Goal: Task Accomplishment & Management: Complete application form

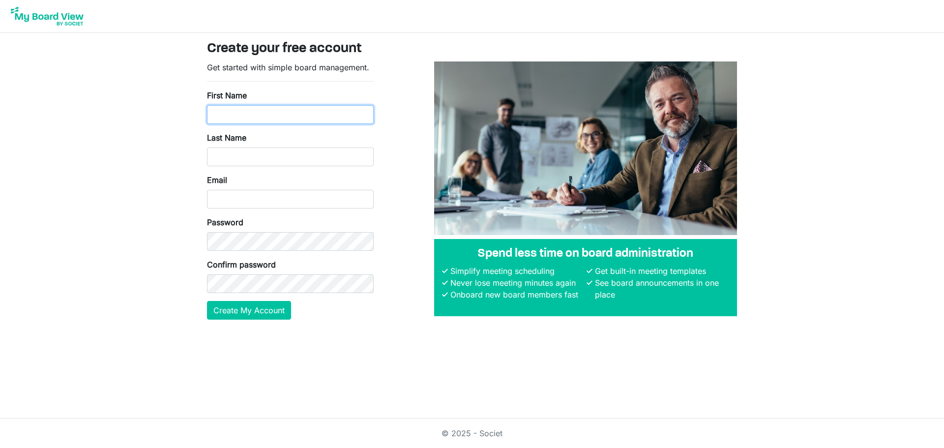
click at [277, 116] on input "First Name" at bounding box center [290, 114] width 167 height 19
type input "Adriano"
type input "Santos"
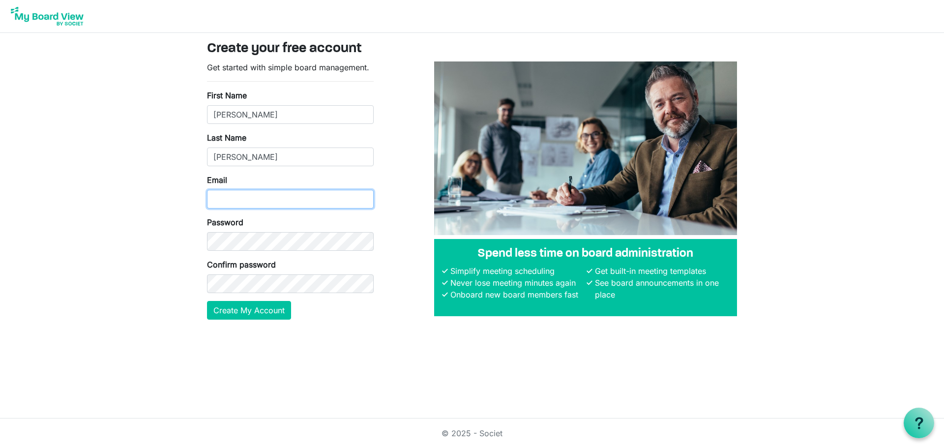
click at [229, 201] on input "Email" at bounding box center [290, 199] width 167 height 19
type input "[EMAIL_ADDRESS][DOMAIN_NAME]"
click at [207, 301] on button "Create My Account" at bounding box center [249, 310] width 84 height 19
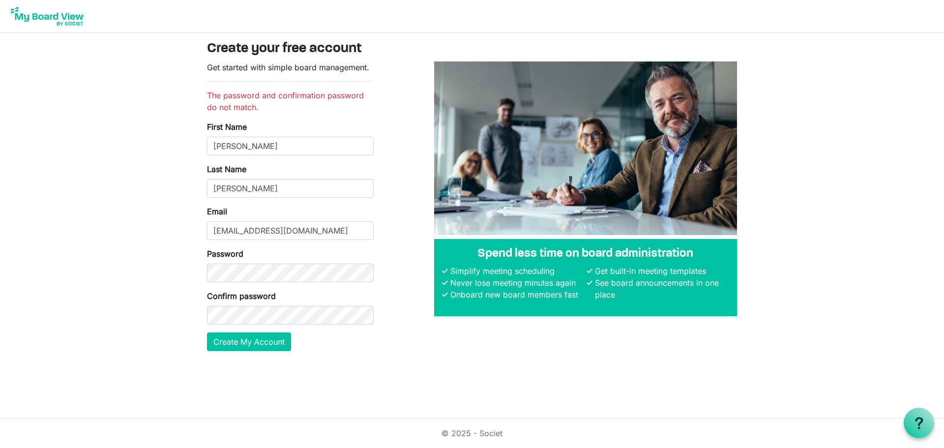
click at [160, 358] on body "Create your free account Get started with simple board management. The password…" at bounding box center [472, 183] width 944 height 367
click at [260, 340] on button "Create My Account" at bounding box center [249, 341] width 84 height 19
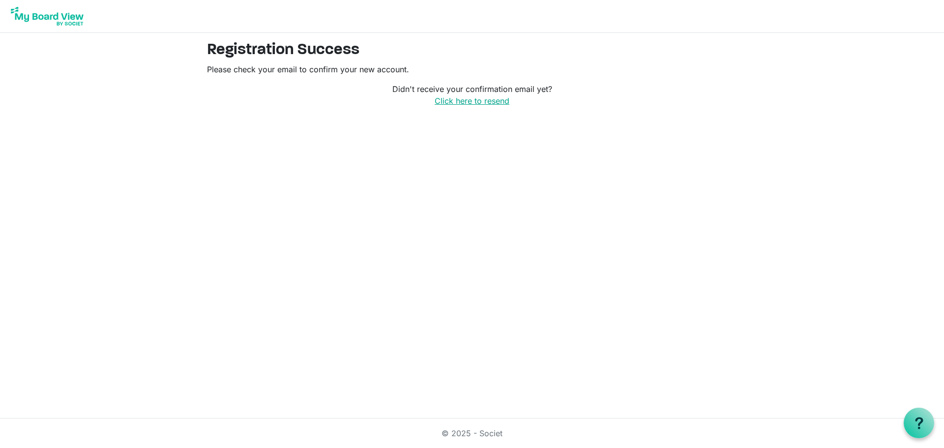
click at [480, 99] on link "Click here to resend" at bounding box center [472, 101] width 75 height 10
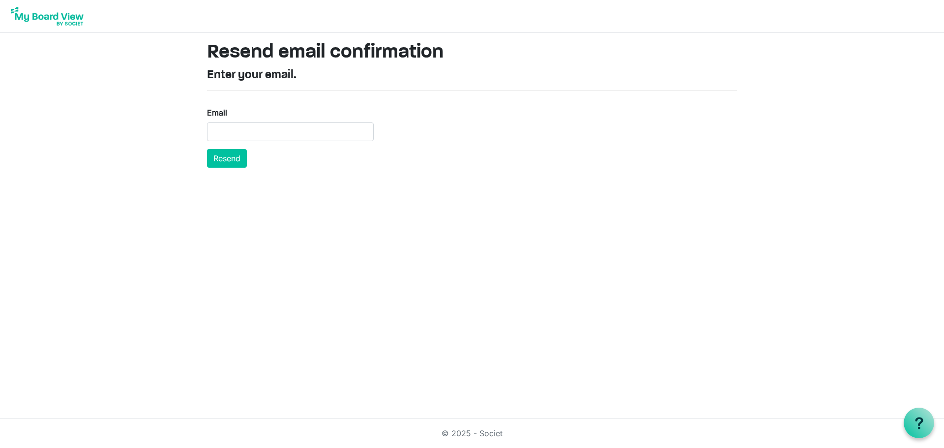
click at [65, 16] on img at bounding box center [47, 16] width 79 height 25
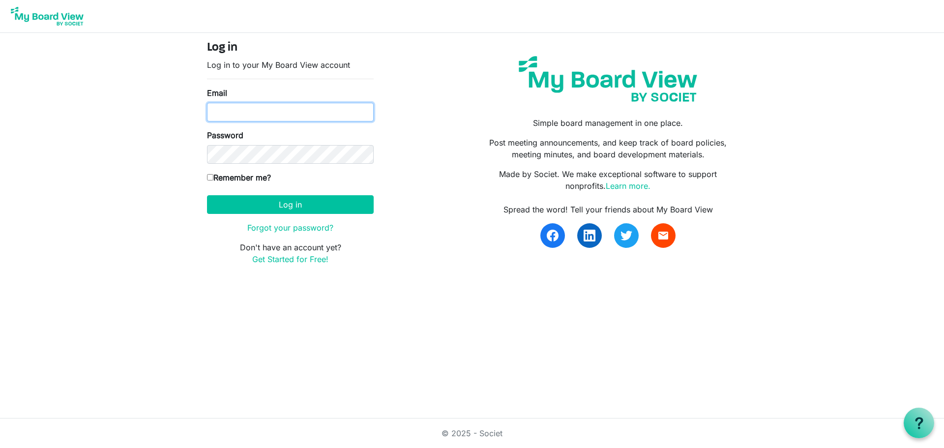
click at [235, 110] on input "Email" at bounding box center [290, 112] width 167 height 19
type input "[EMAIL_ADDRESS][DOMAIN_NAME]"
click at [212, 178] on input "Remember me?" at bounding box center [210, 177] width 6 height 6
checkbox input "true"
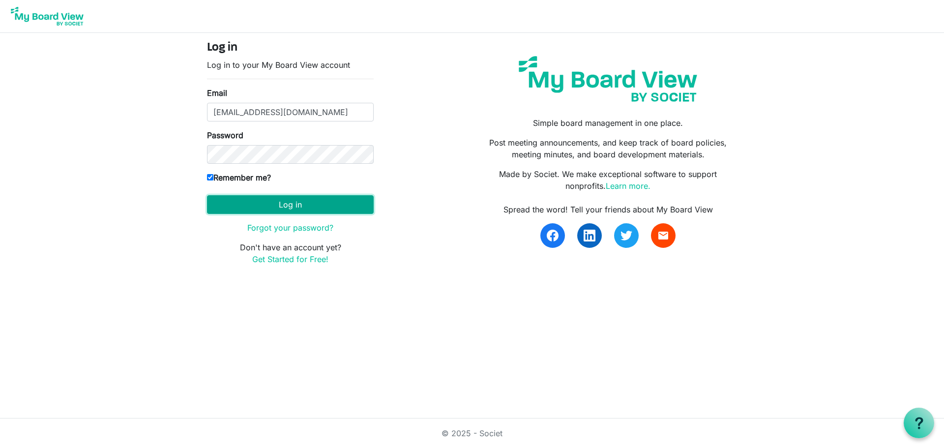
click at [293, 209] on button "Log in" at bounding box center [290, 204] width 167 height 19
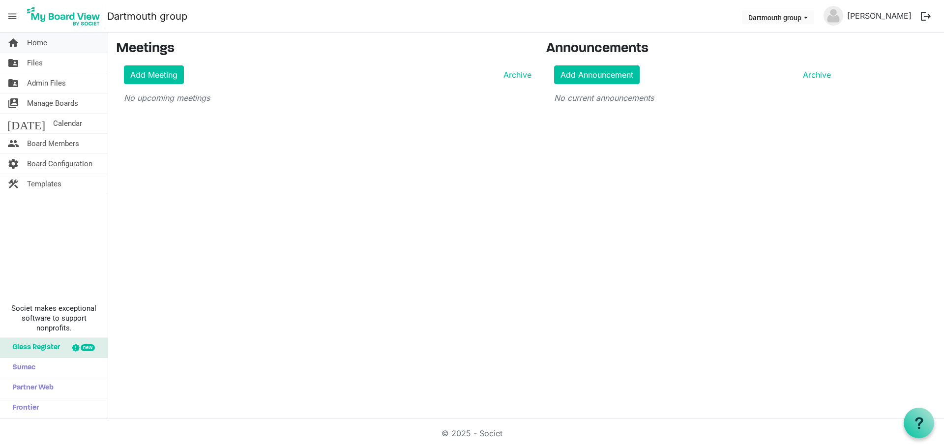
click at [58, 47] on link "home Home" at bounding box center [54, 43] width 108 height 20
click at [37, 59] on span "Files" at bounding box center [35, 63] width 16 height 20
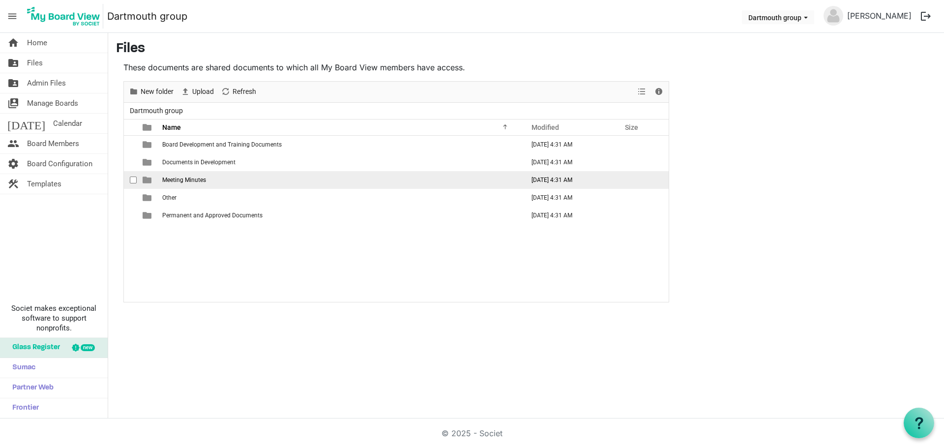
click at [194, 182] on span "Meeting Minutes" at bounding box center [184, 180] width 44 height 7
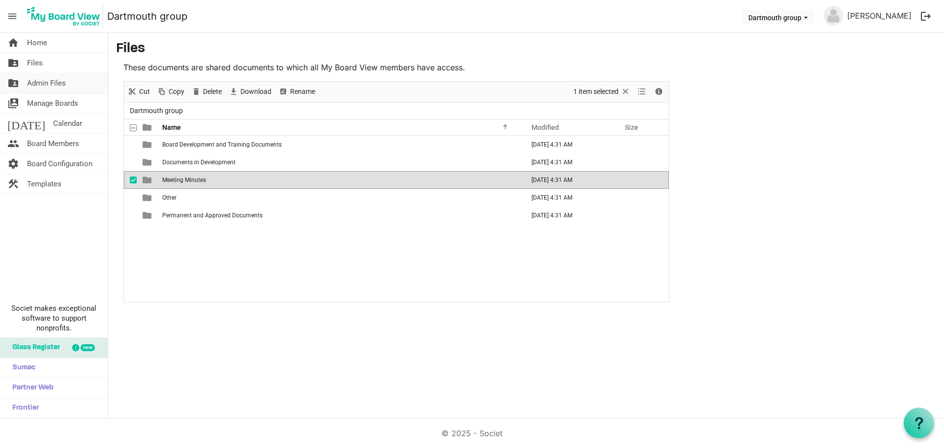
click at [44, 81] on span "Admin Files" at bounding box center [46, 83] width 39 height 20
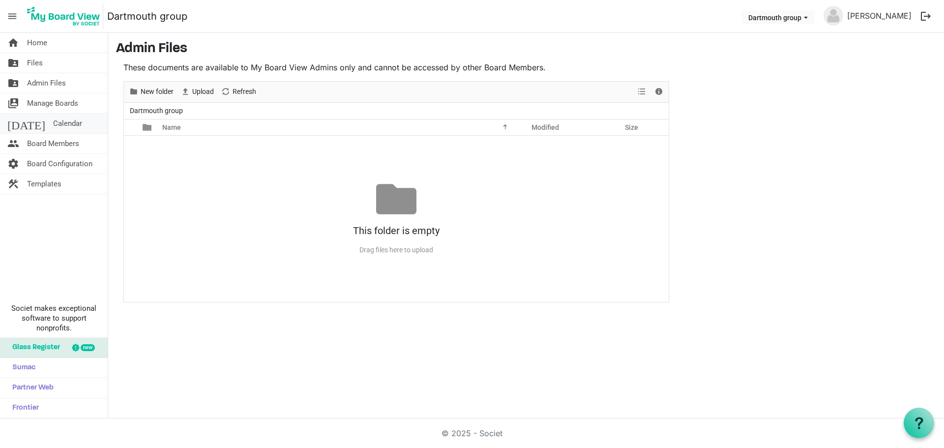
click at [53, 122] on span "Calendar" at bounding box center [67, 124] width 29 height 20
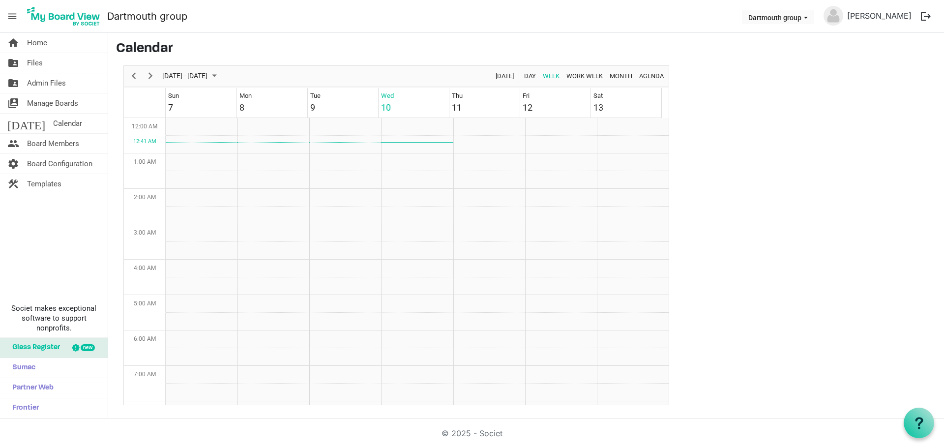
scroll to position [319, 0]
click at [406, 208] on td "Week of September 10, 2025" at bounding box center [417, 216] width 72 height 18
click at [407, 212] on td "Week of September 10, 2025" at bounding box center [417, 216] width 72 height 18
click at [408, 198] on td "Week of September 10, 2025" at bounding box center [417, 198] width 72 height 18
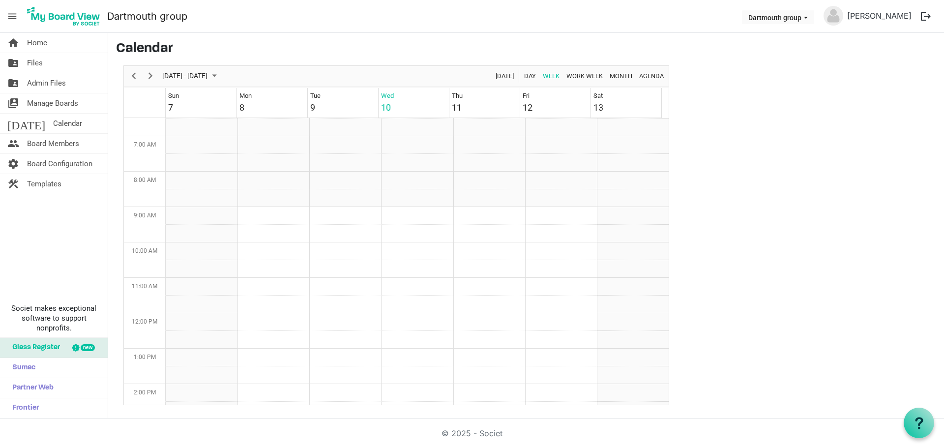
scroll to position [269, 0]
click at [38, 141] on span "Board Members" at bounding box center [53, 144] width 52 height 20
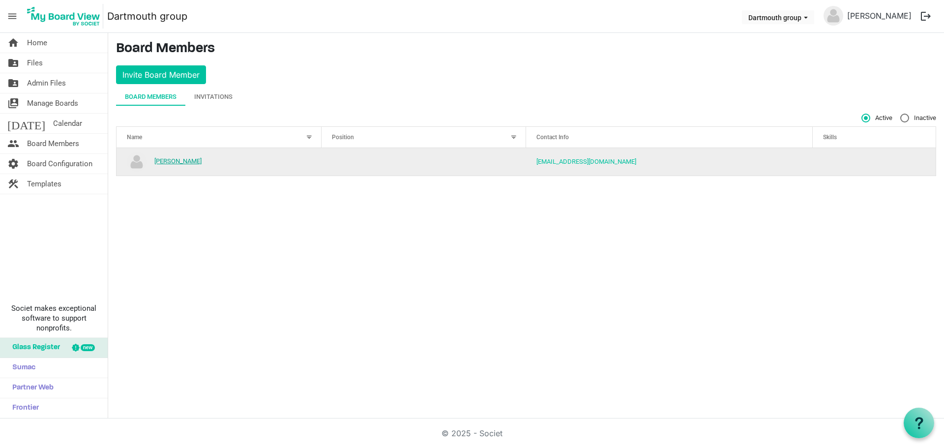
click at [176, 161] on link "[PERSON_NAME]" at bounding box center [177, 160] width 47 height 7
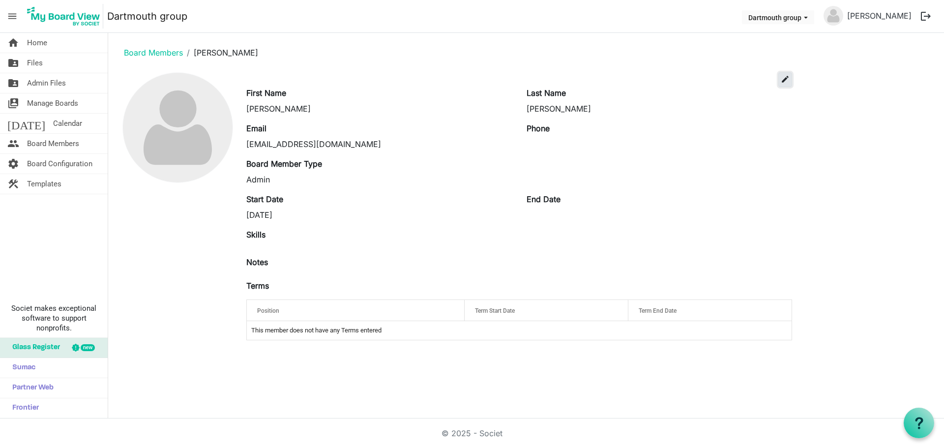
click at [783, 81] on span "edit" at bounding box center [785, 79] width 9 height 9
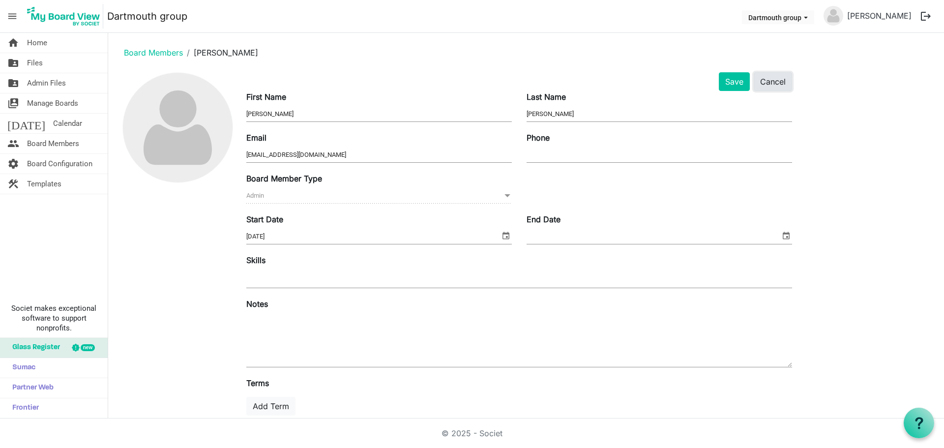
click at [774, 85] on button "Cancel" at bounding box center [773, 81] width 38 height 19
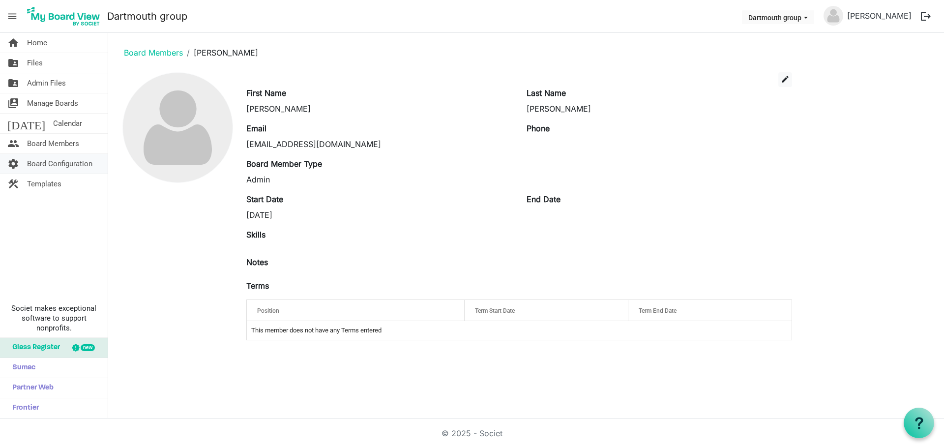
click at [46, 165] on span "Board Configuration" at bounding box center [59, 164] width 65 height 20
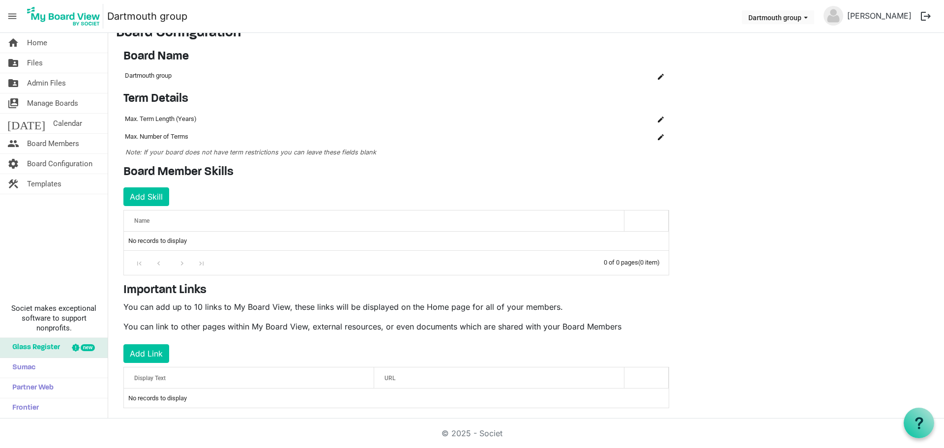
scroll to position [29, 0]
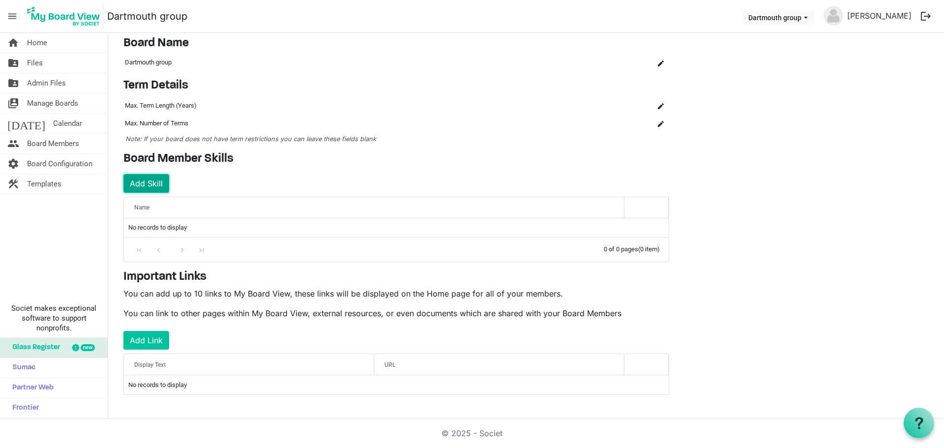
click at [140, 179] on button "Add Skill" at bounding box center [146, 183] width 46 height 19
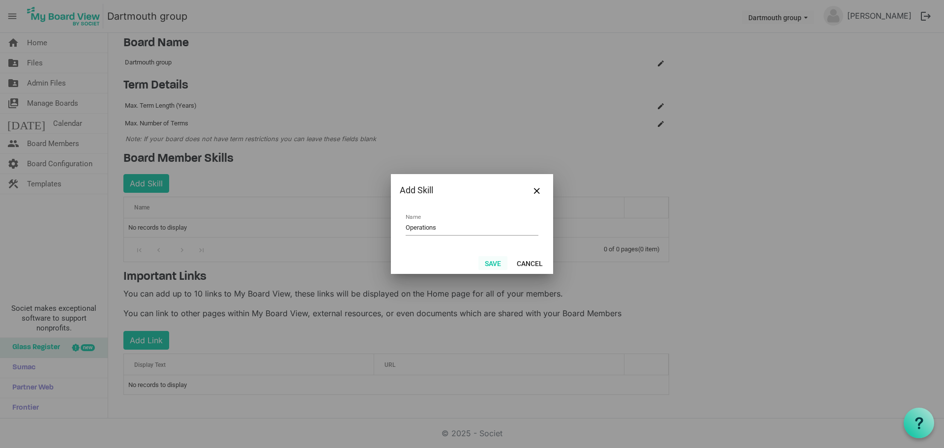
type input "Operations"
click at [495, 262] on button "Save" at bounding box center [492, 263] width 29 height 14
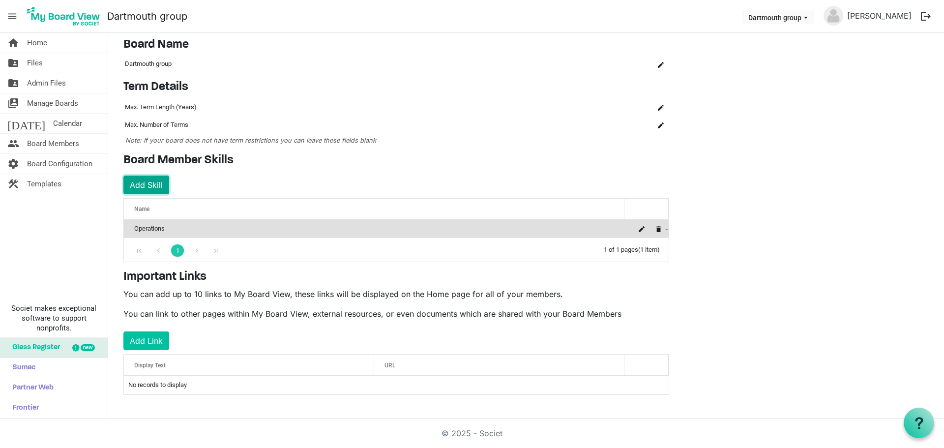
click at [145, 183] on button "Add Skill" at bounding box center [146, 185] width 46 height 19
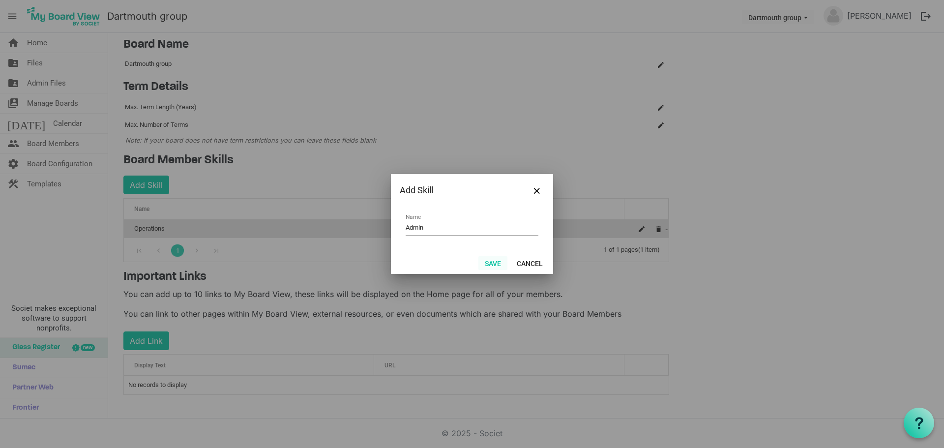
type input "Admin"
click at [497, 260] on button "Save" at bounding box center [492, 263] width 29 height 14
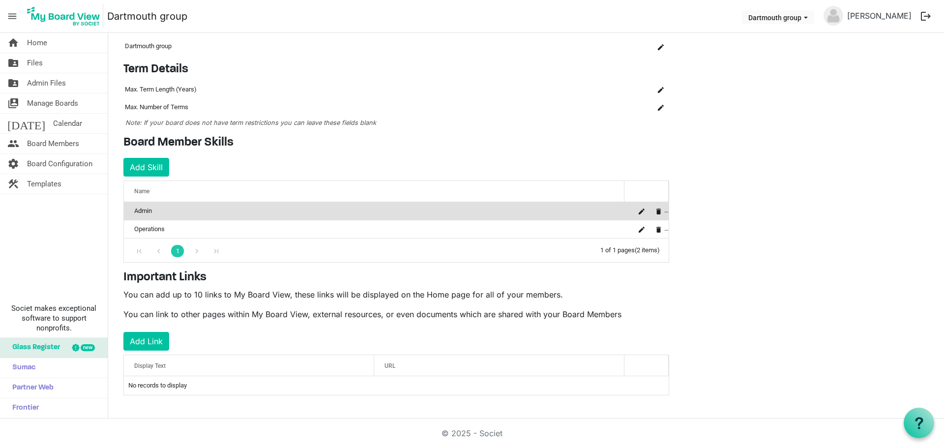
scroll to position [46, 0]
click at [28, 404] on span "Frontier" at bounding box center [22, 408] width 31 height 20
click at [37, 41] on span "Home" at bounding box center [37, 43] width 20 height 20
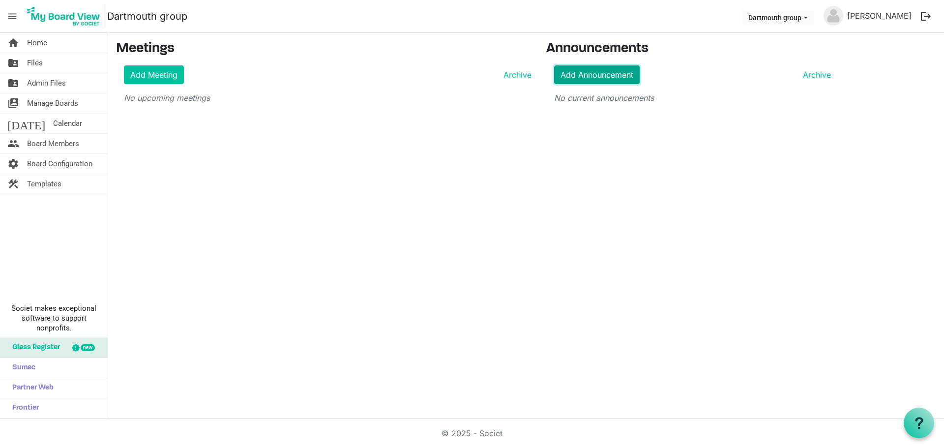
click at [603, 72] on link "Add Announcement" at bounding box center [597, 74] width 86 height 19
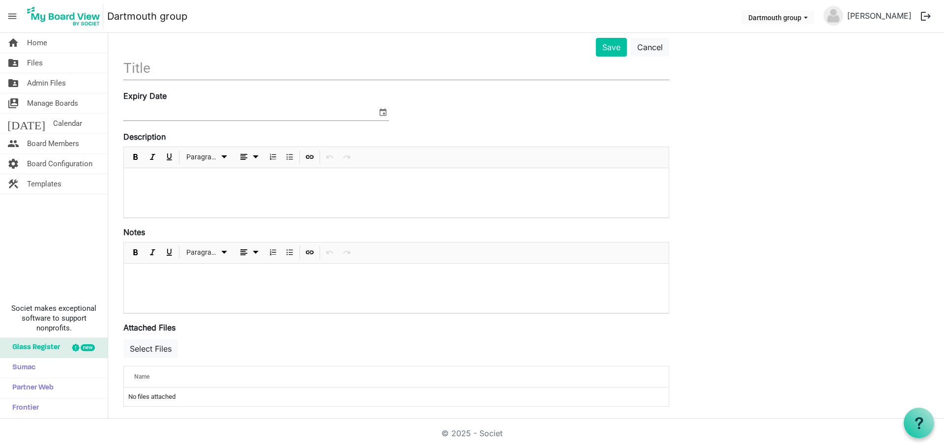
scroll to position [59, 0]
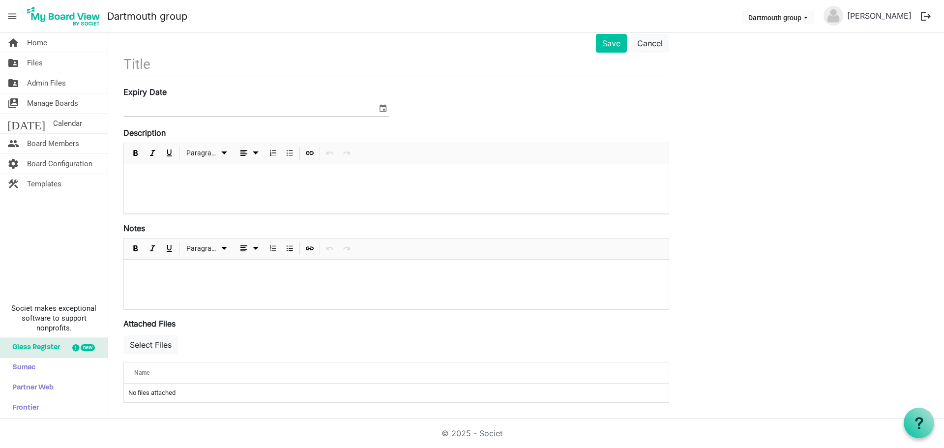
click at [184, 192] on div at bounding box center [396, 188] width 545 height 49
click at [173, 278] on div at bounding box center [396, 284] width 545 height 49
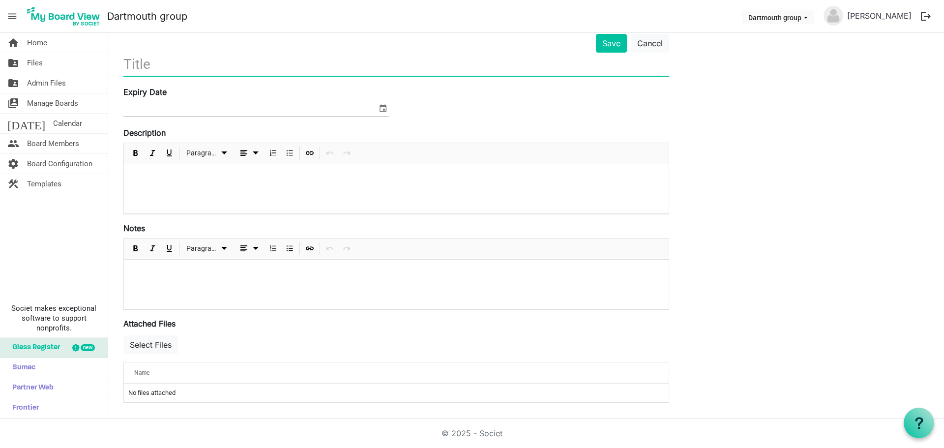
click at [163, 65] on input "text" at bounding box center [396, 64] width 546 height 23
type input "Sales"
click at [612, 40] on button "Save" at bounding box center [611, 43] width 31 height 19
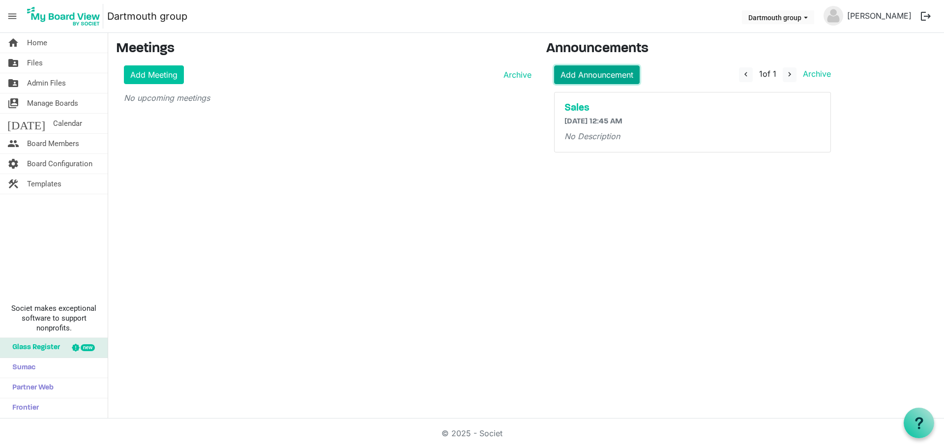
click at [603, 70] on link "Add Announcement" at bounding box center [597, 74] width 86 height 19
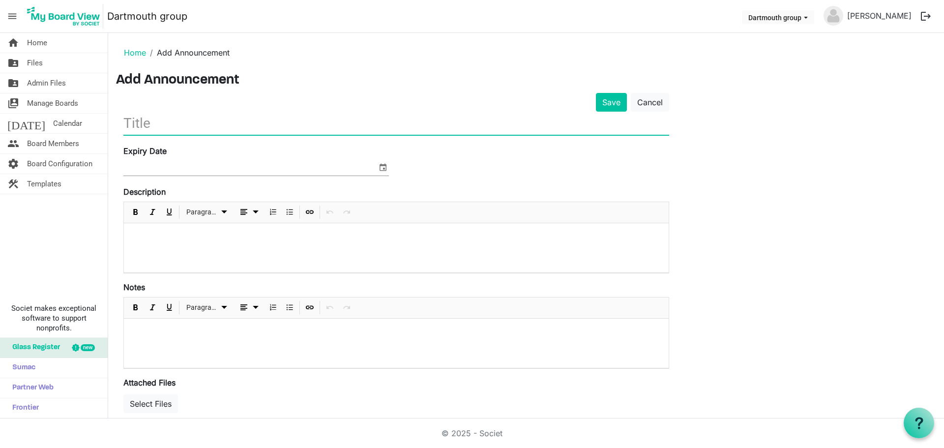
click at [364, 122] on input "text" at bounding box center [396, 123] width 546 height 23
type input "Operations"
click at [616, 101] on button "Save" at bounding box center [611, 102] width 31 height 19
